Goal: Information Seeking & Learning: Learn about a topic

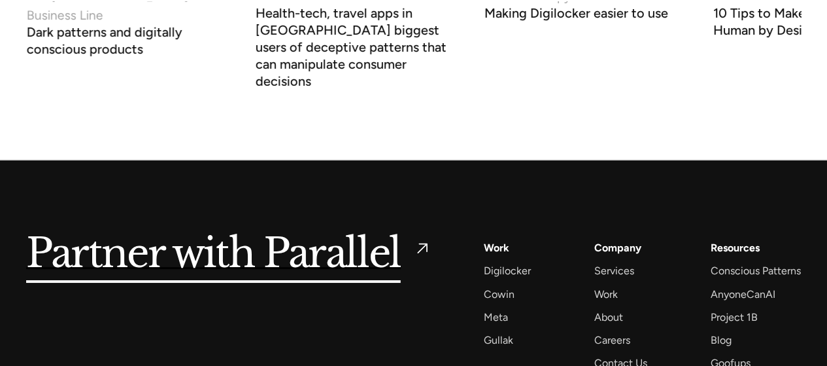
scroll to position [4875, 0]
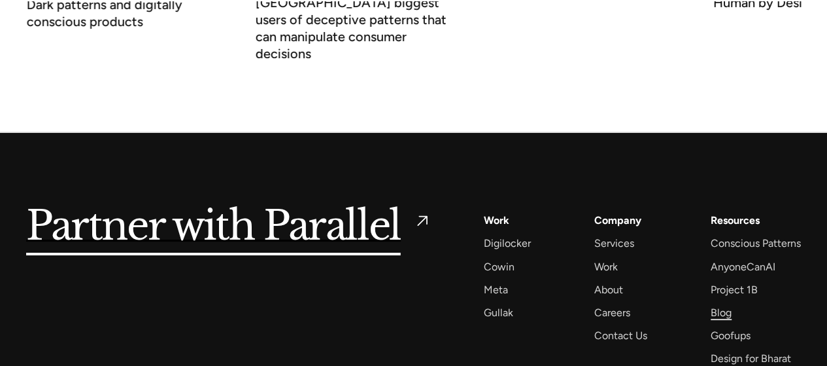
click at [722, 303] on div "Blog" at bounding box center [721, 312] width 21 height 18
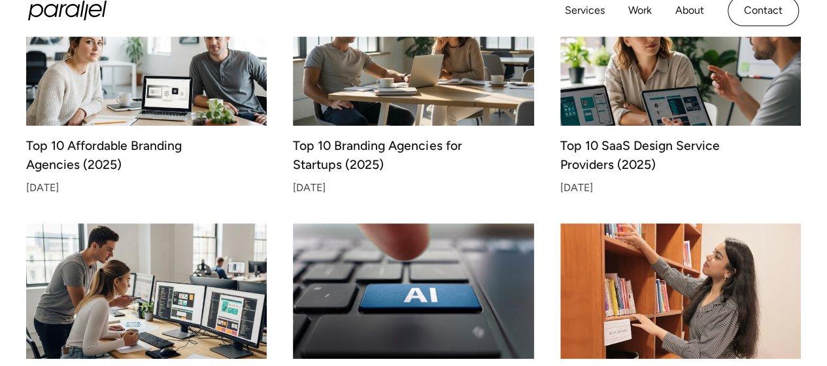
scroll to position [496, 0]
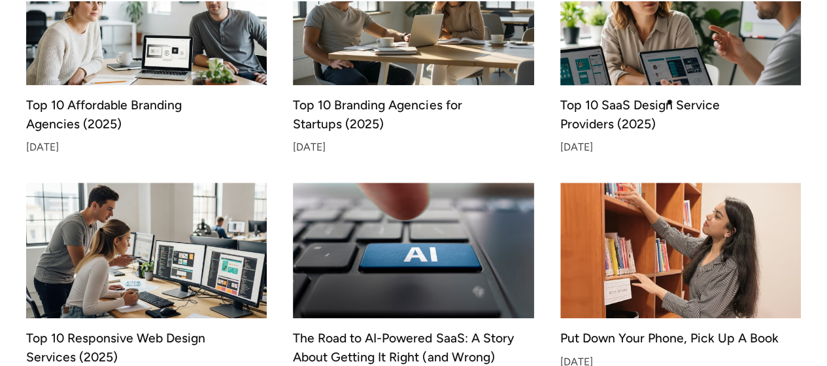
click at [670, 102] on div "Top 10 SaaS Design Service Providers (2025)" at bounding box center [681, 114] width 241 height 28
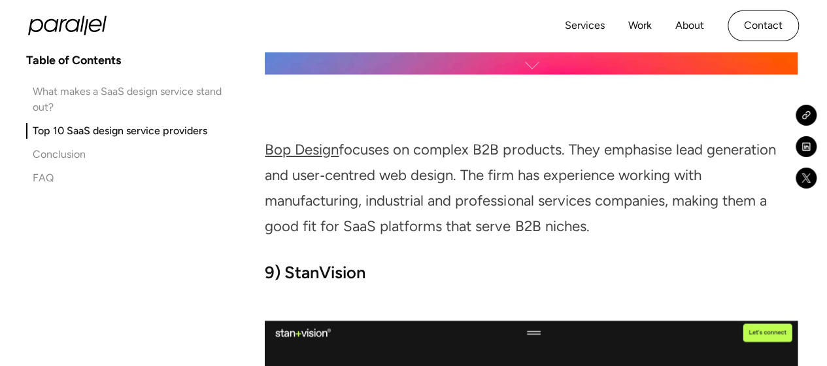
scroll to position [7076, 0]
